Goal: Information Seeking & Learning: Learn about a topic

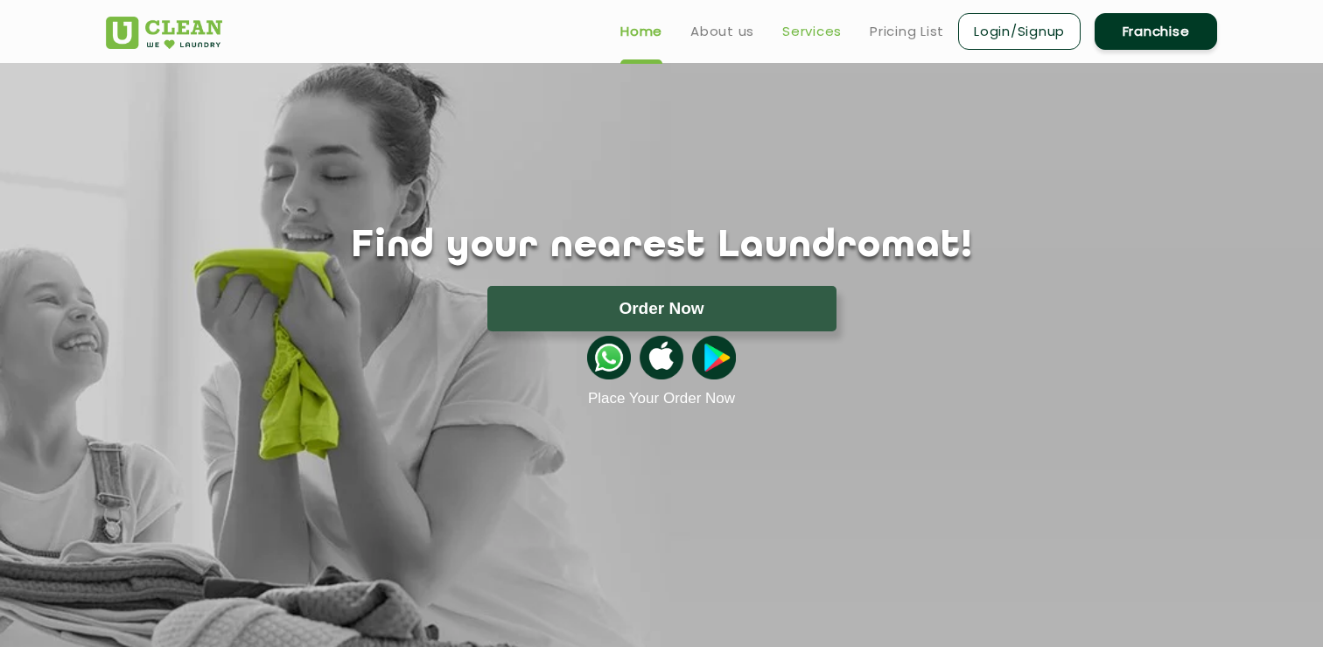
click at [811, 34] on link "Services" at bounding box center [811, 31] width 59 height 21
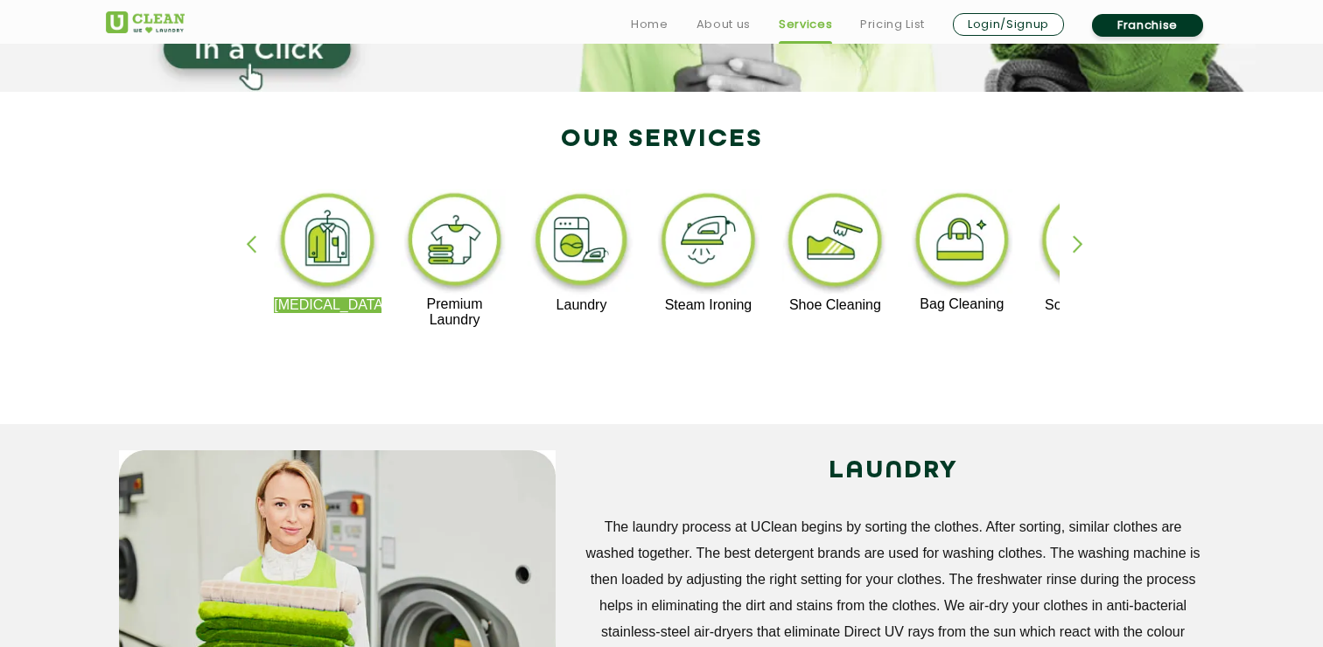
scroll to position [322, 0]
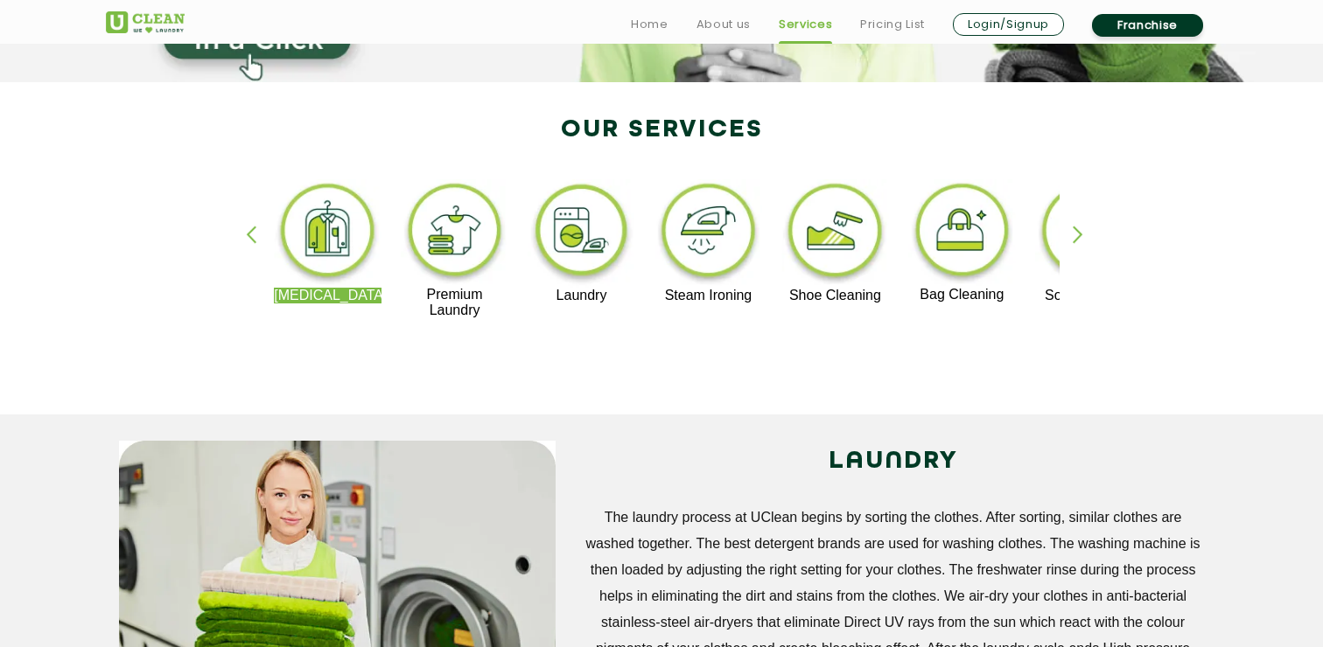
click at [591, 248] on img at bounding box center [582, 233] width 108 height 108
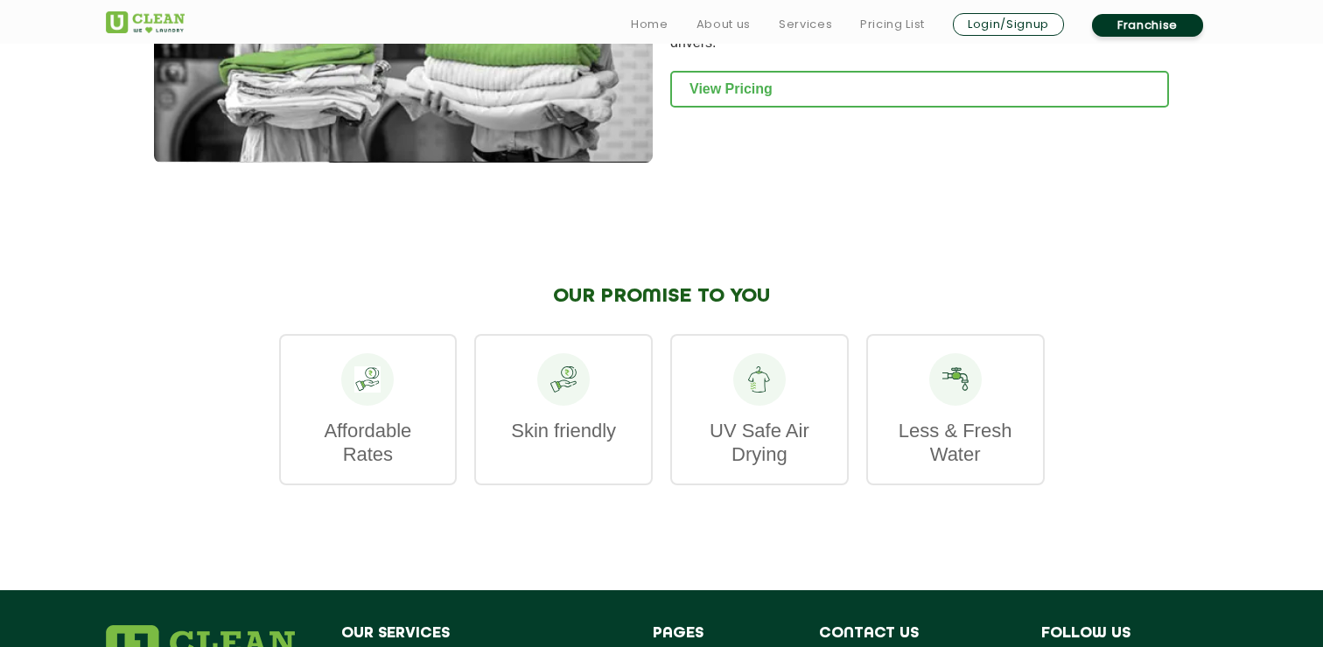
scroll to position [2492, 0]
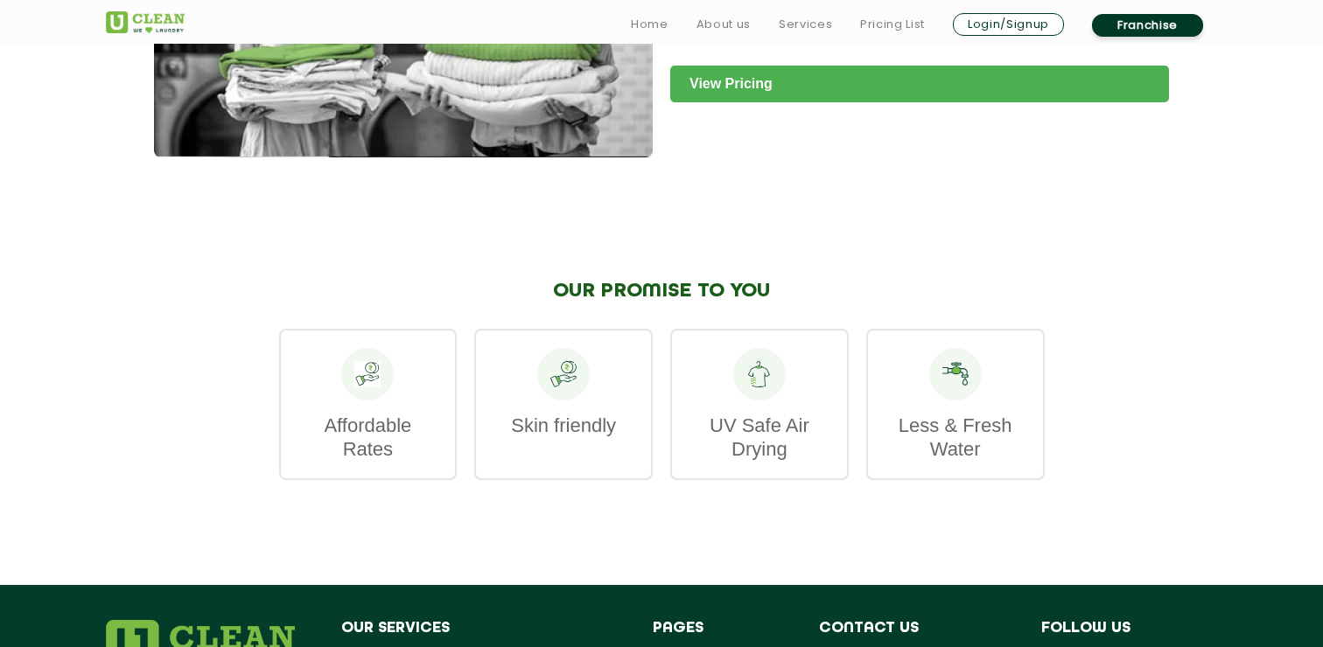
click at [728, 102] on link "View Pricing" at bounding box center [919, 84] width 499 height 37
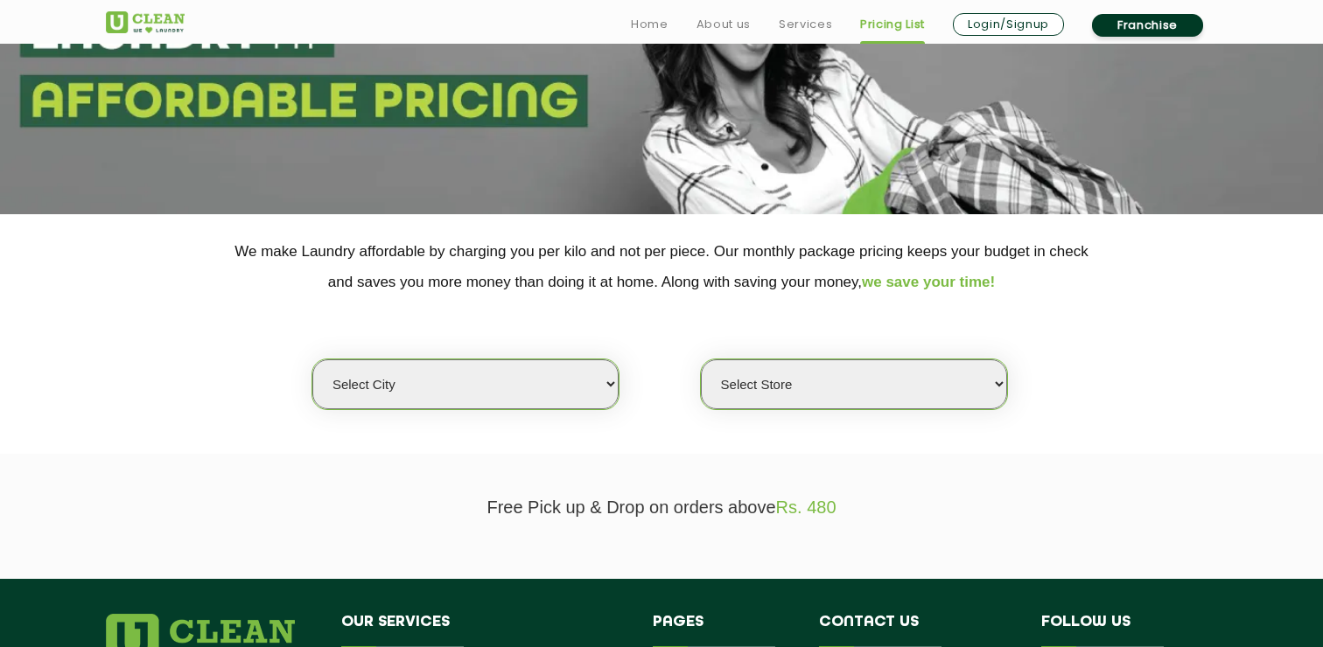
scroll to position [242, 0]
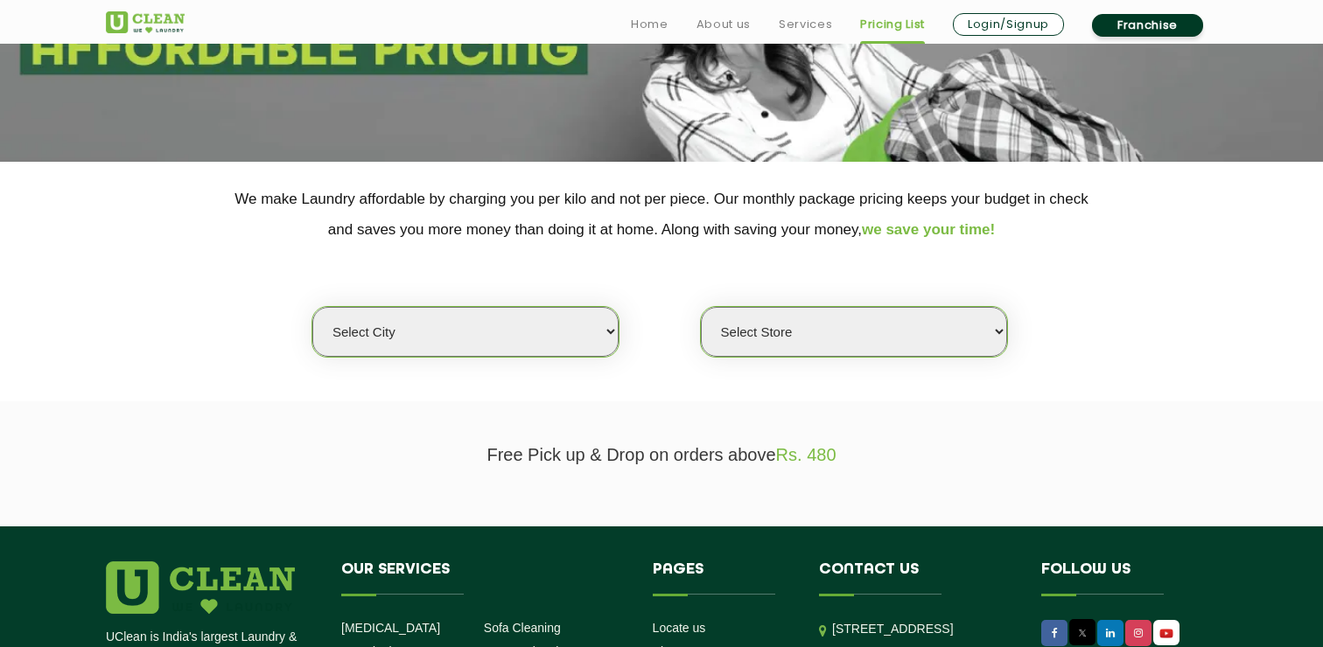
click at [518, 315] on select "Select city [GEOGRAPHIC_DATA] [GEOGRAPHIC_DATA] [GEOGRAPHIC_DATA] [GEOGRAPHIC_D…" at bounding box center [465, 332] width 306 height 50
select select "1"
click at [312, 307] on select "Select city [GEOGRAPHIC_DATA] [GEOGRAPHIC_DATA] [GEOGRAPHIC_DATA] [GEOGRAPHIC_D…" at bounding box center [465, 332] width 306 height 50
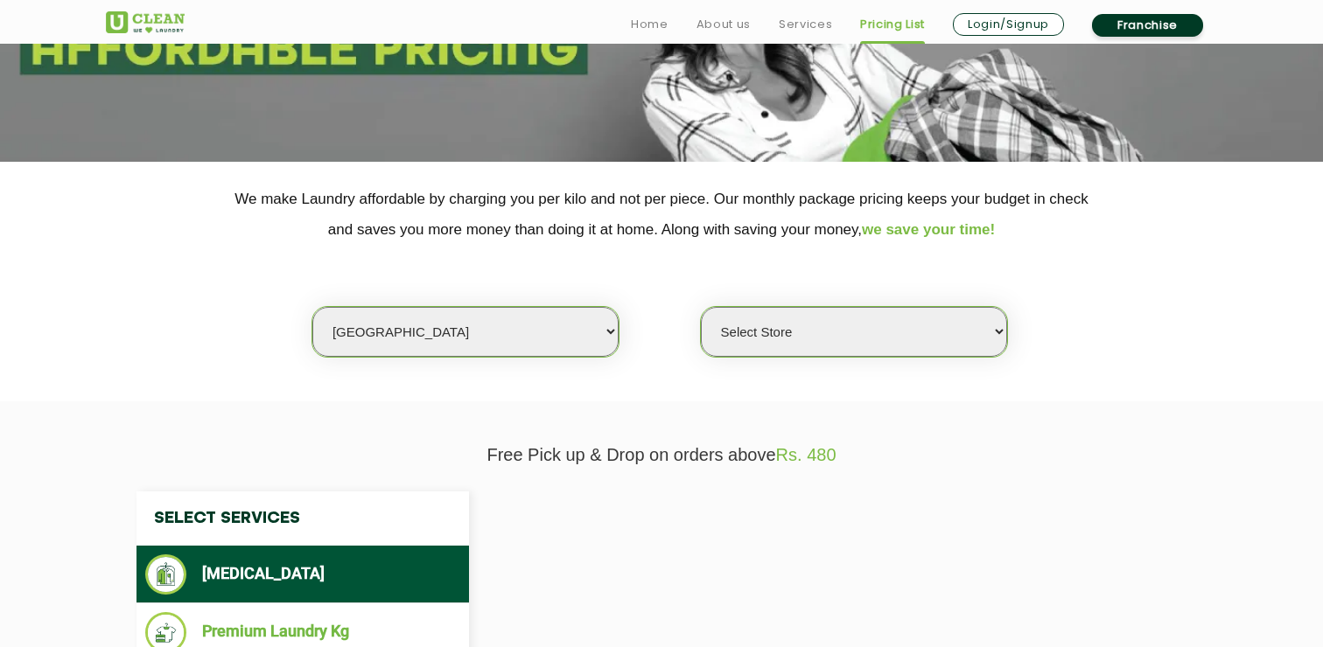
select select "0"
click at [818, 333] on select "Select Store [GEOGRAPHIC_DATA] [GEOGRAPHIC_DATA] 2 [GEOGRAPHIC_DATA] [PERSON_NA…" at bounding box center [854, 332] width 306 height 50
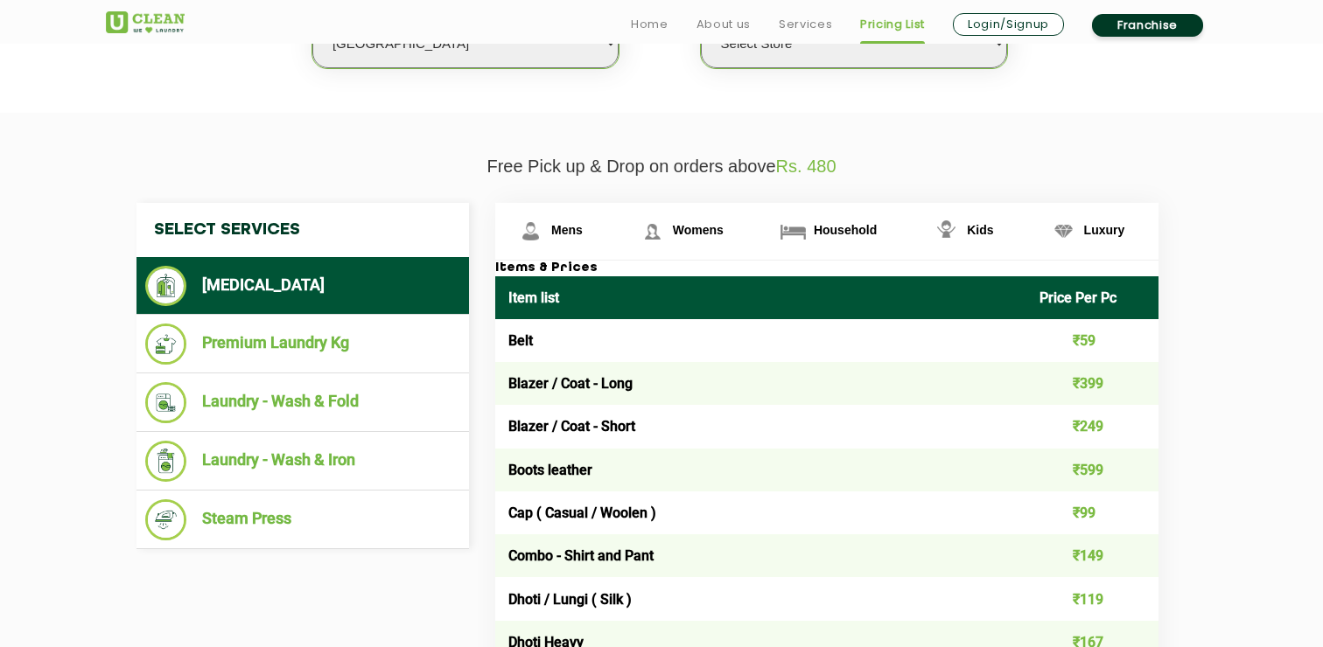
scroll to position [534, 0]
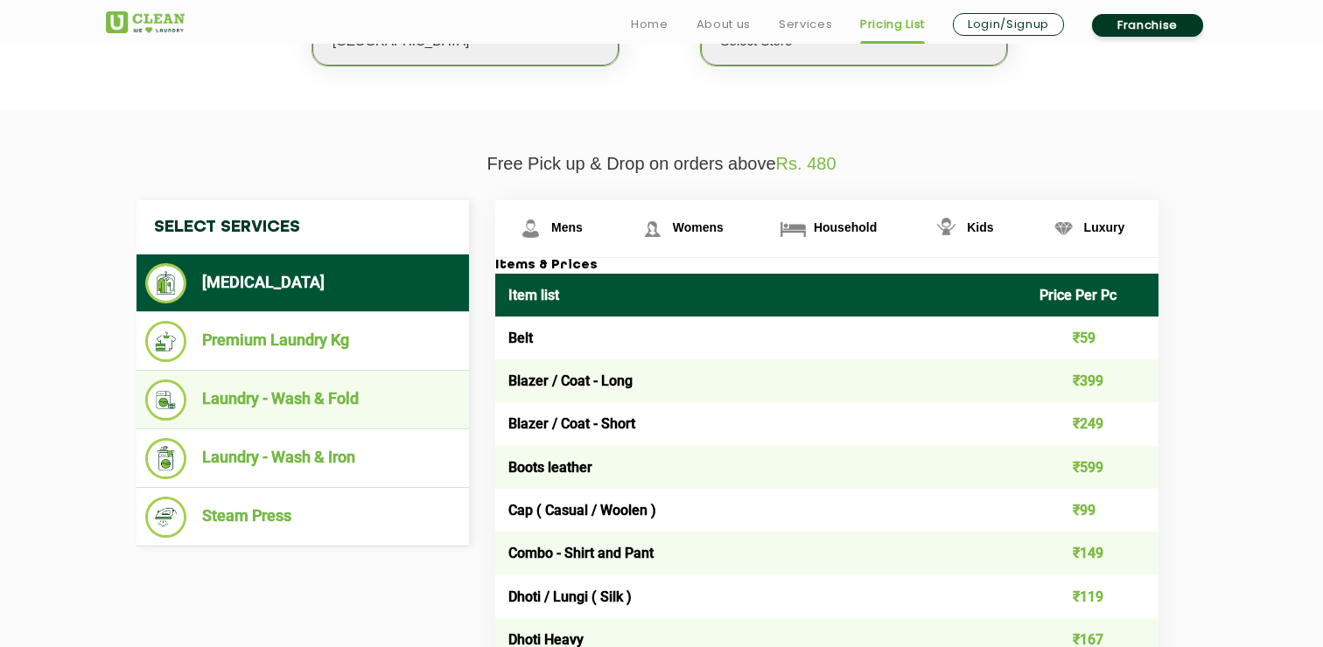
click at [364, 401] on li "Laundry - Wash & Fold" at bounding box center [302, 400] width 315 height 41
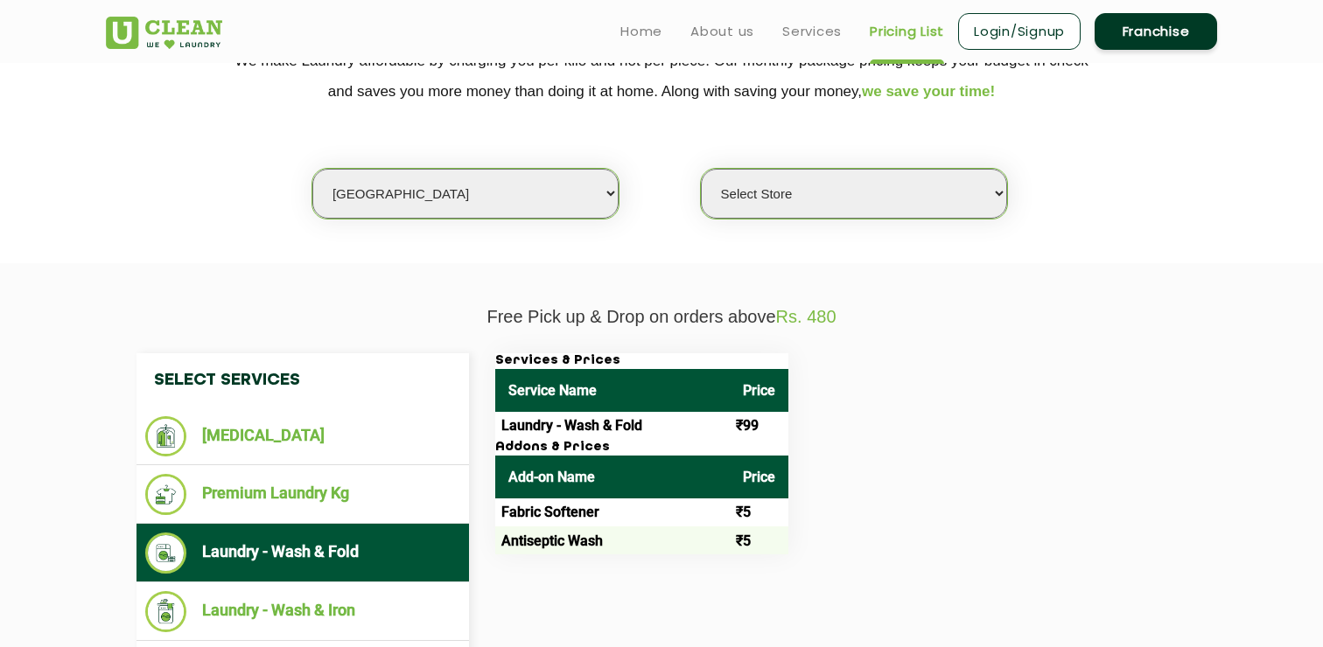
scroll to position [374, 0]
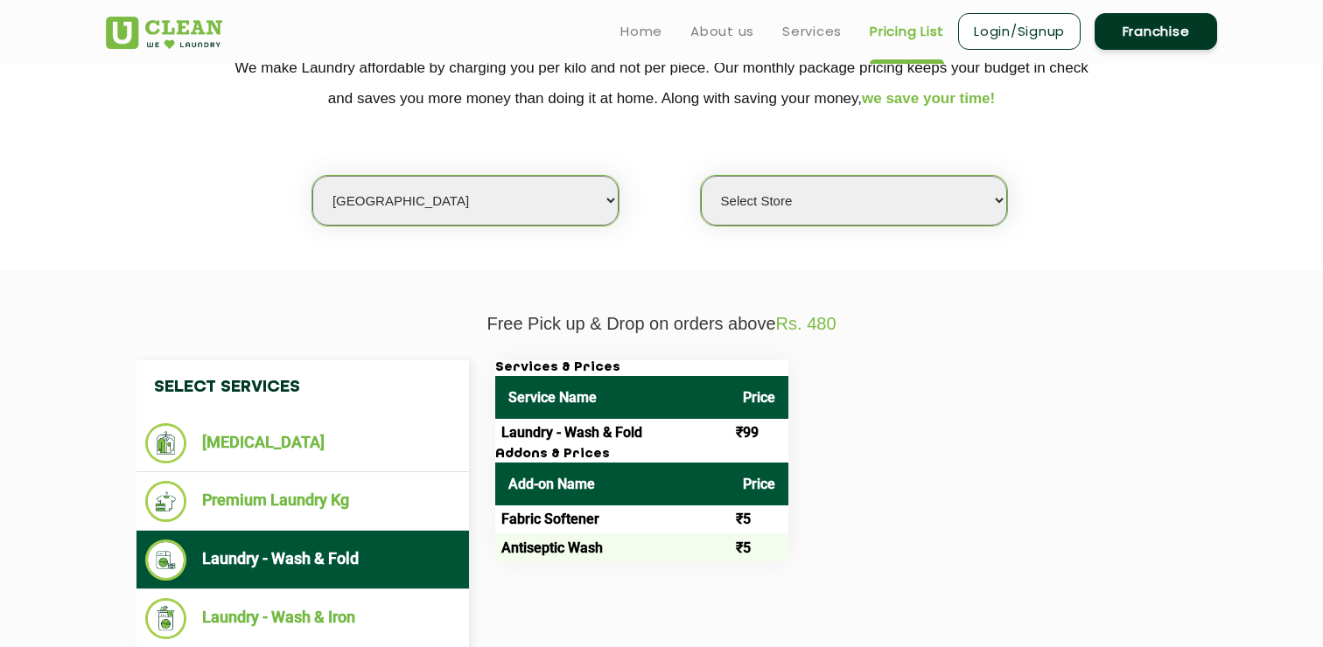
click at [806, 194] on select "Select Store [GEOGRAPHIC_DATA] [GEOGRAPHIC_DATA] 2 [GEOGRAPHIC_DATA] [PERSON_NA…" at bounding box center [854, 201] width 306 height 50
